Goal: Find specific page/section: Find specific page/section

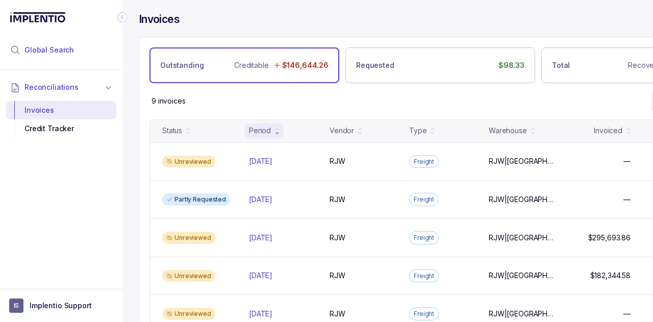
click at [94, 48] on li "Global Search" at bounding box center [61, 50] width 110 height 22
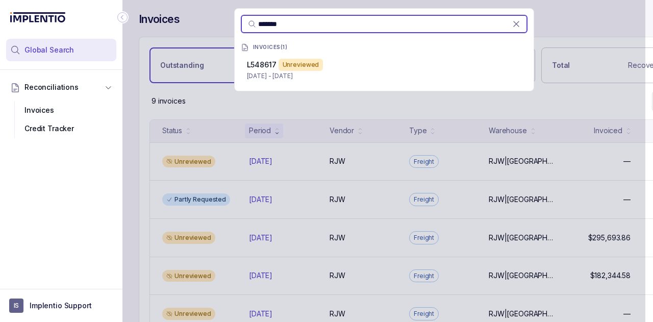
type input "*******"
click at [276, 60] on div "L548617 Unreviewed" at bounding box center [384, 65] width 274 height 12
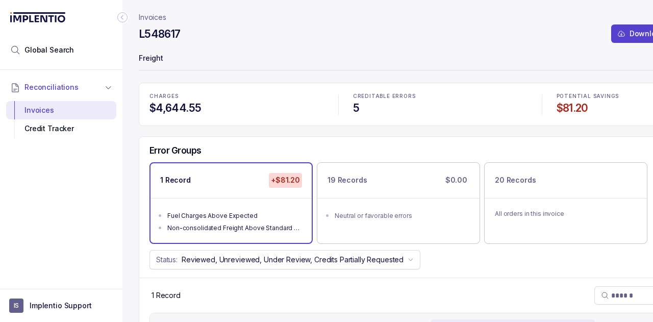
click at [249, 35] on div "L548617 Download Credit Request CSV" at bounding box center [440, 36] width 603 height 18
click at [226, 133] on div "CHARGES $4,644.55 CREDITABLE ERRORS 5 POTENTIAL SAVINGS $81.20 Error Groups 1 R…" at bounding box center [440, 234] width 603 height 303
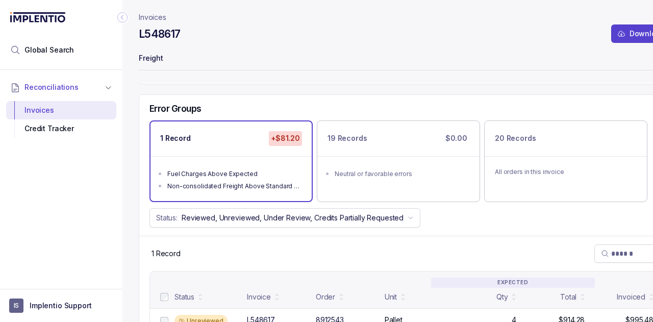
scroll to position [70, 0]
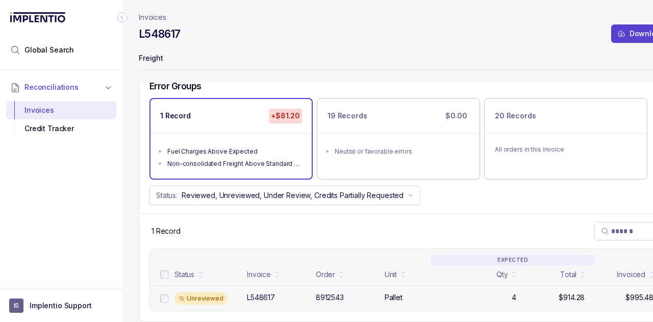
click at [256, 294] on div "L548617" at bounding box center [261, 297] width 28 height 10
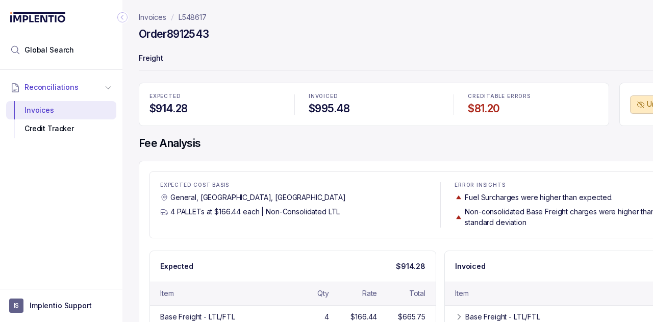
click at [152, 13] on p "Invoices" at bounding box center [153, 17] width 28 height 10
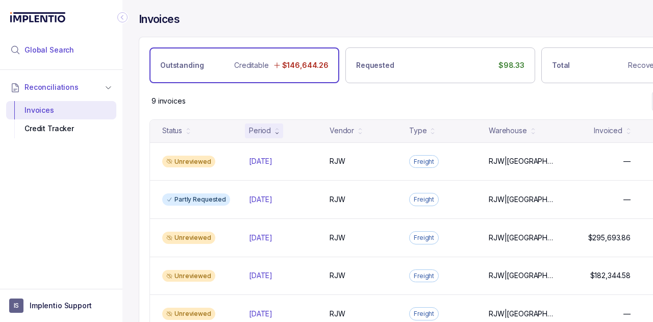
click at [90, 49] on li "Global Search" at bounding box center [61, 50] width 110 height 22
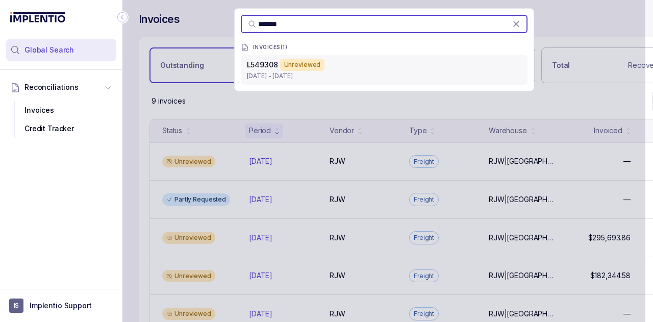
type input "*******"
click at [296, 69] on div "Unreviewed" at bounding box center [302, 65] width 45 height 12
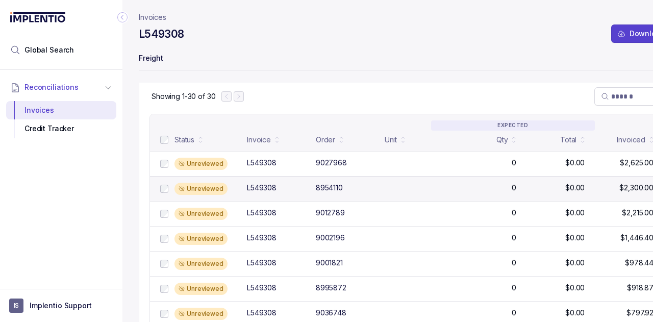
scroll to position [204, 0]
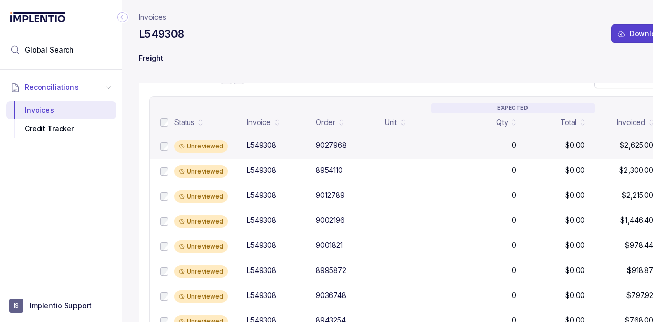
click at [410, 140] on div "Unreviewed L549308 9027968 0 $0.00 $2,625.00 $2,625.00" at bounding box center [440, 146] width 580 height 25
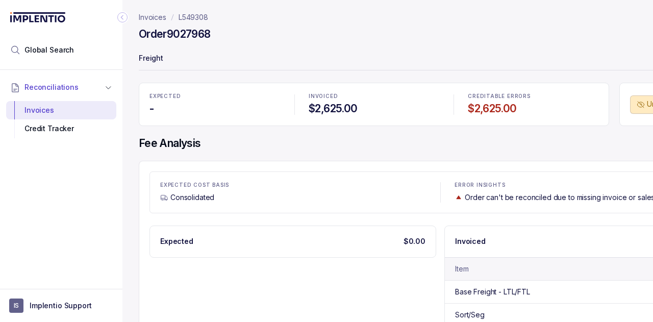
click at [163, 15] on p "Invoices" at bounding box center [153, 17] width 28 height 10
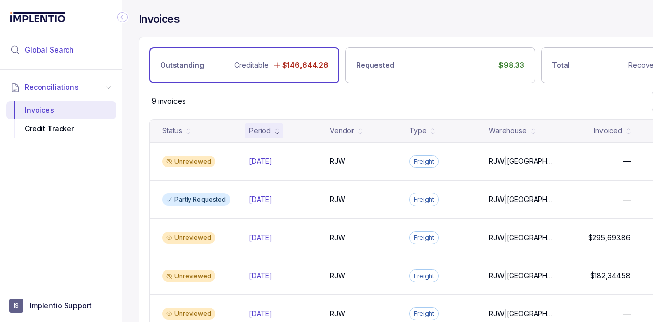
click at [85, 46] on li "Global Search" at bounding box center [61, 50] width 110 height 22
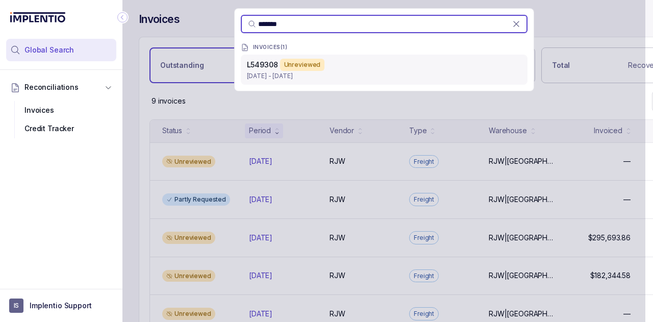
type input "*******"
click at [302, 66] on div "Unreviewed" at bounding box center [302, 65] width 45 height 12
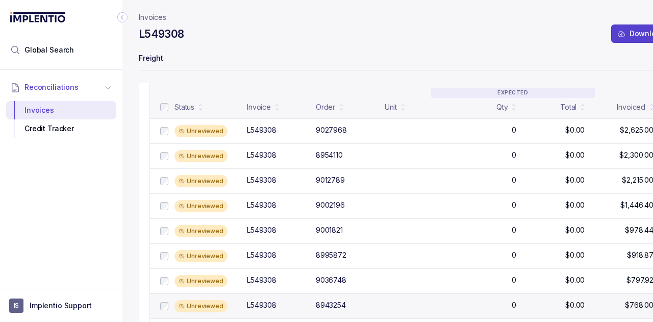
scroll to position [306, 0]
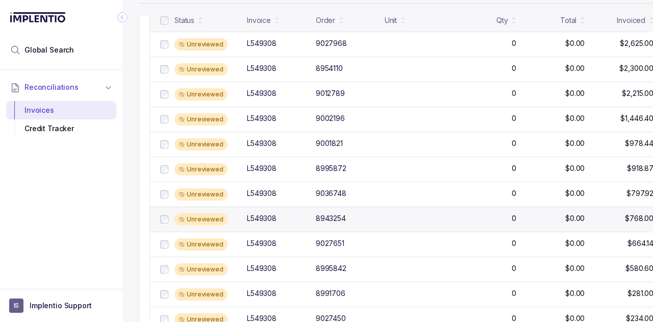
drag, startPoint x: 336, startPoint y: 220, endPoint x: 330, endPoint y: 226, distance: 8.3
click at [337, 220] on div "8943254" at bounding box center [331, 218] width 30 height 10
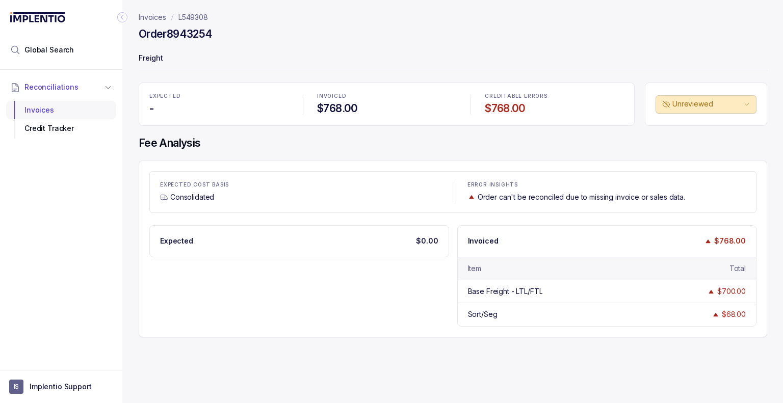
click at [62, 109] on div "Invoices" at bounding box center [61, 110] width 94 height 18
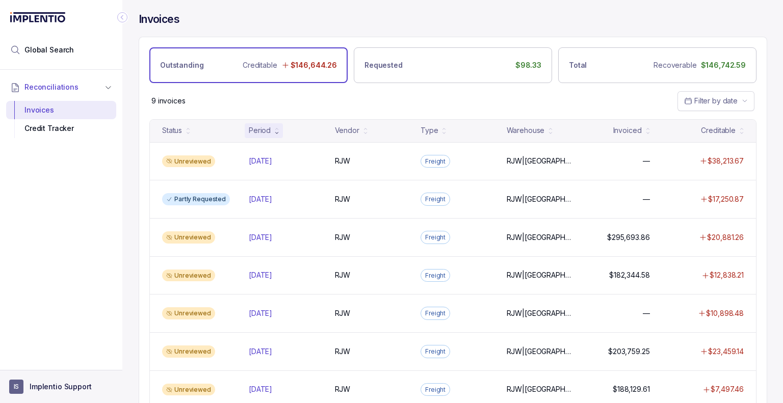
click at [79, 321] on p "Implentio Support" at bounding box center [61, 387] width 62 height 10
click at [73, 321] on p "Logout" at bounding box center [67, 365] width 85 height 10
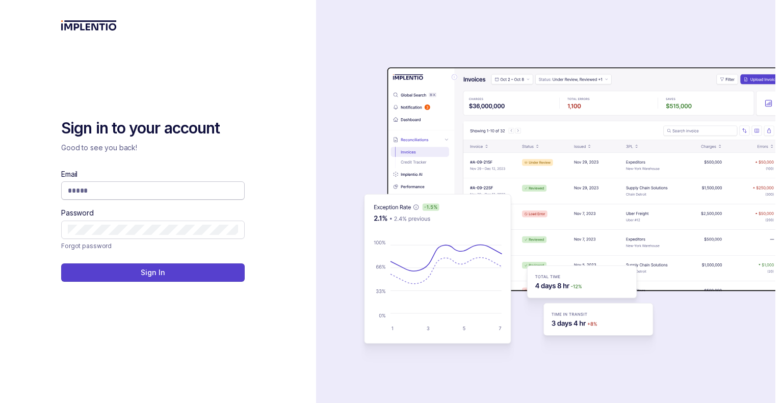
click at [121, 192] on input "Email" at bounding box center [153, 191] width 170 height 10
click at [232, 185] on span at bounding box center [153, 190] width 184 height 18
click at [232, 188] on input "Email" at bounding box center [153, 191] width 170 height 10
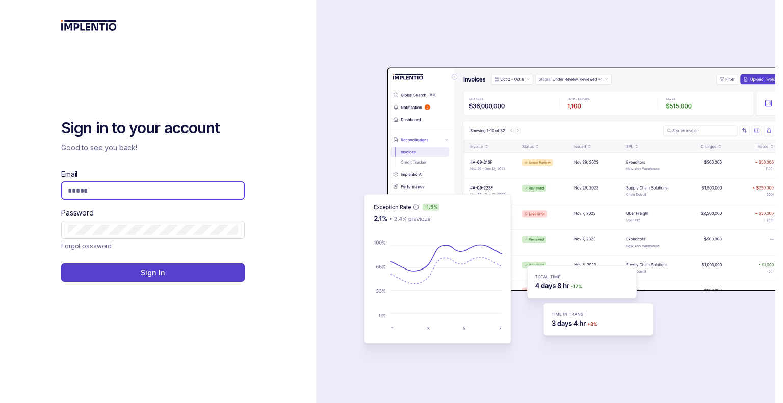
click at [0, 321] on com-1password-button at bounding box center [0, 403] width 0 height 0
type input "**********"
